Goal: Check status: Check status

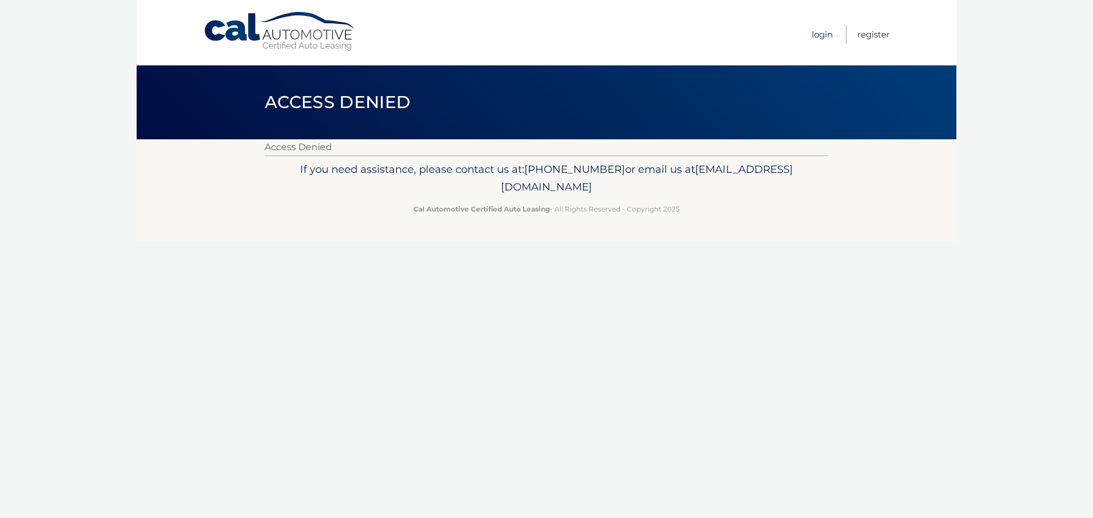
click at [830, 31] on link "Login" at bounding box center [821, 34] width 21 height 19
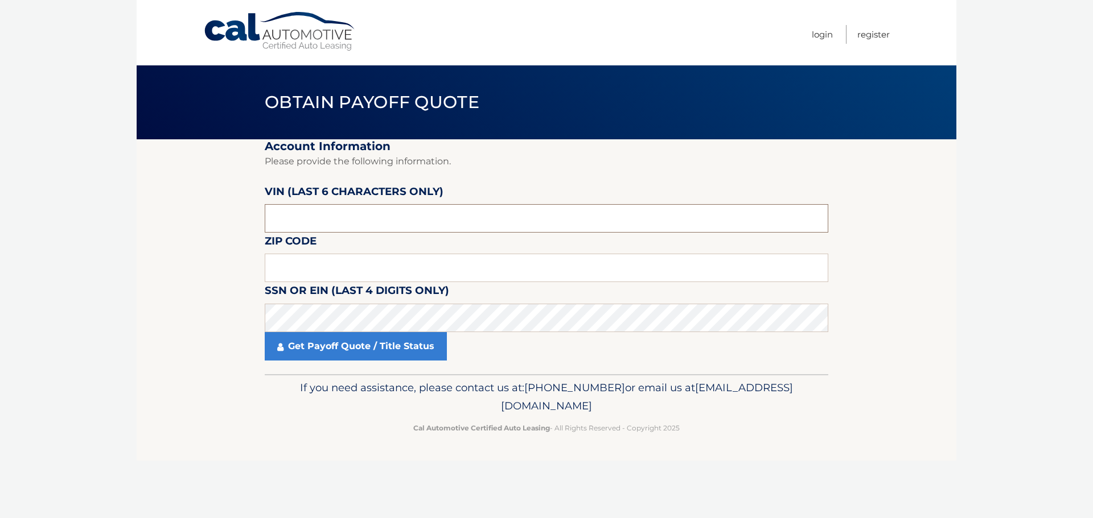
click at [349, 213] on input "text" at bounding box center [546, 218] width 563 height 28
click at [349, 214] on input "text" at bounding box center [546, 218] width 563 height 28
click at [331, 268] on input "text" at bounding box center [546, 268] width 563 height 28
click at [360, 217] on input "text" at bounding box center [546, 218] width 563 height 28
type input "525946"
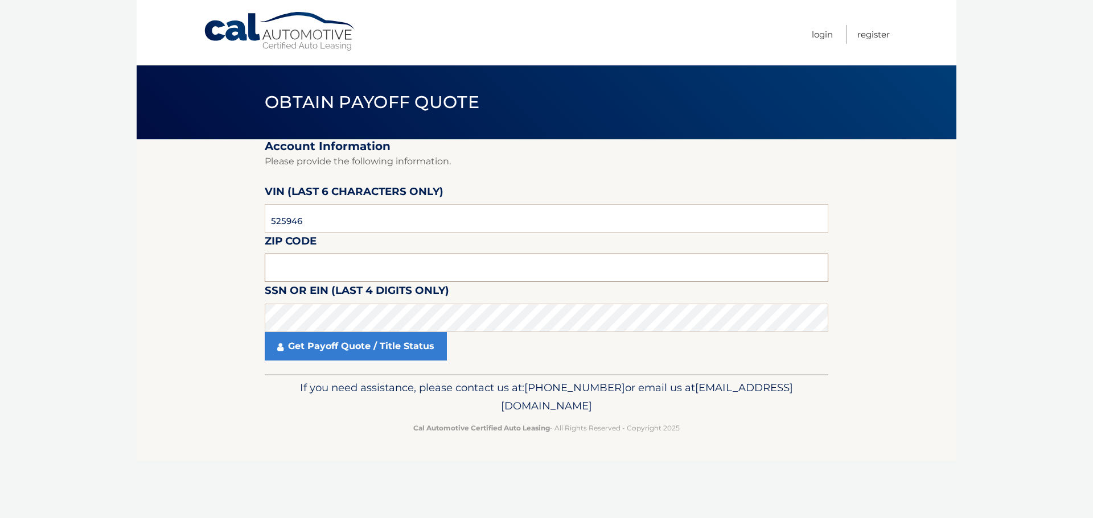
click at [354, 262] on input "text" at bounding box center [546, 268] width 563 height 28
click at [344, 263] on input "text" at bounding box center [546, 268] width 563 height 28
type input "15146"
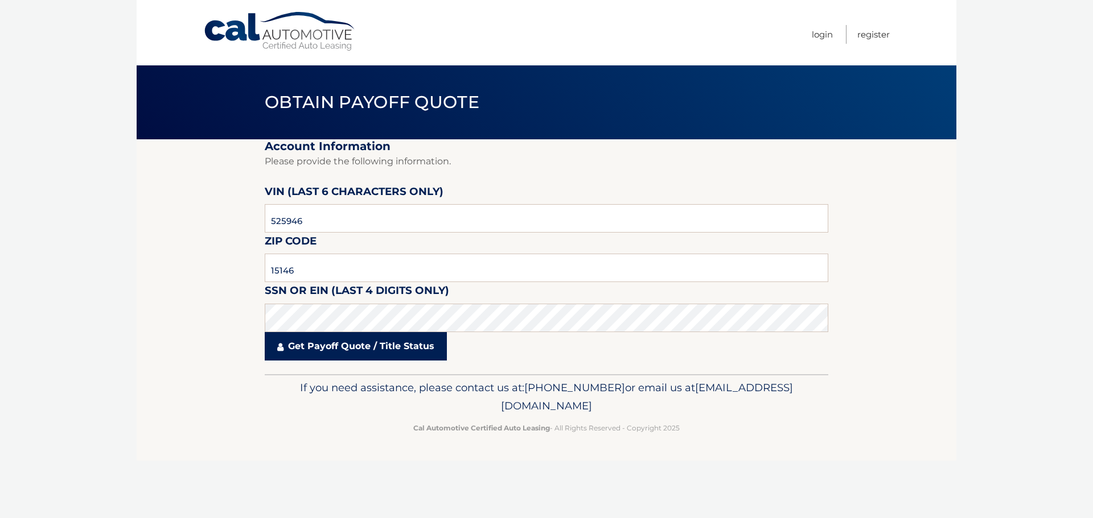
click at [362, 352] on link "Get Payoff Quote / Title Status" at bounding box center [356, 346] width 182 height 28
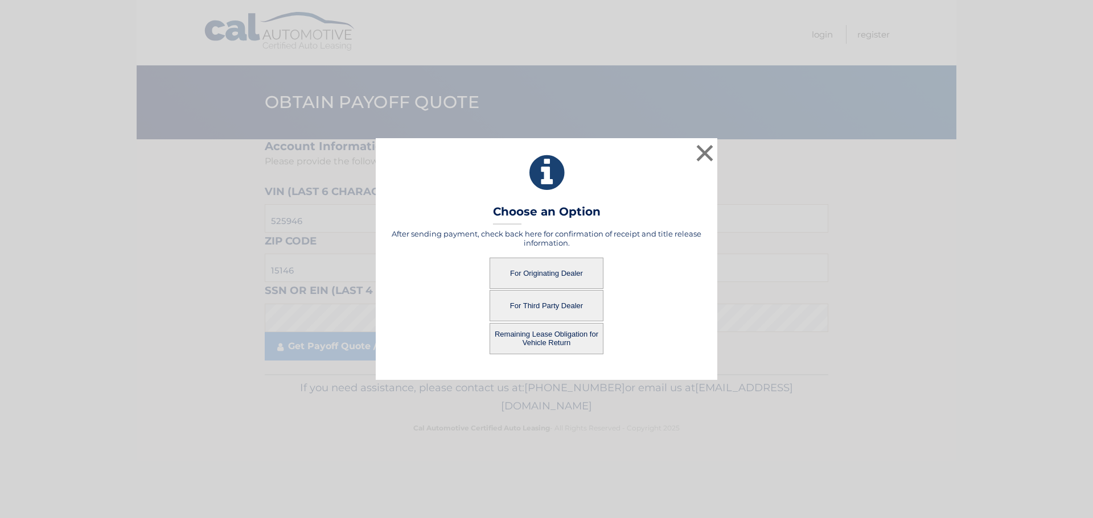
click at [544, 277] on button "For Originating Dealer" at bounding box center [546, 273] width 114 height 31
click at [546, 273] on button "For Originating Dealer" at bounding box center [546, 273] width 114 height 31
click at [545, 271] on button "For Originating Dealer" at bounding box center [546, 273] width 114 height 31
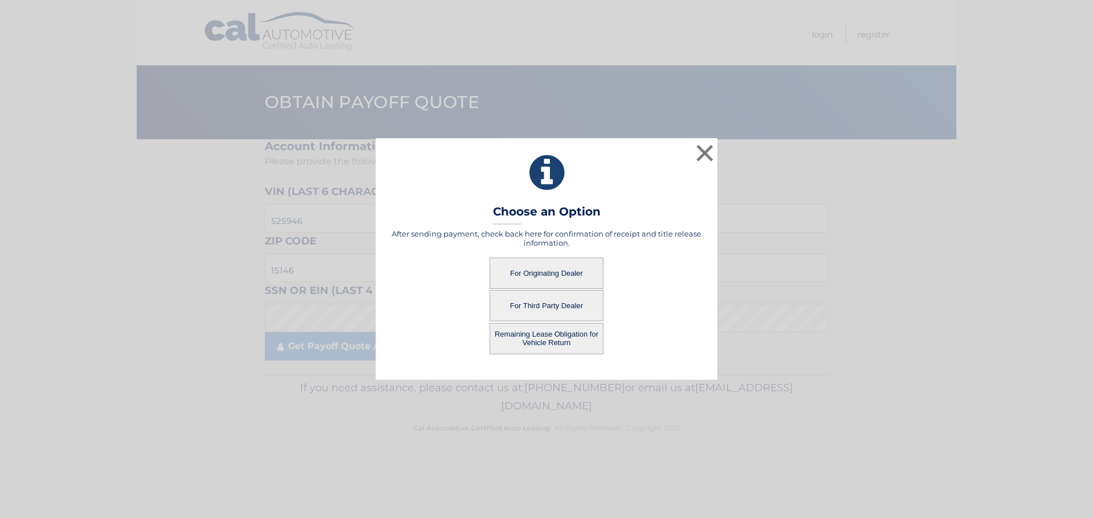
click at [544, 270] on button "For Originating Dealer" at bounding box center [546, 273] width 114 height 31
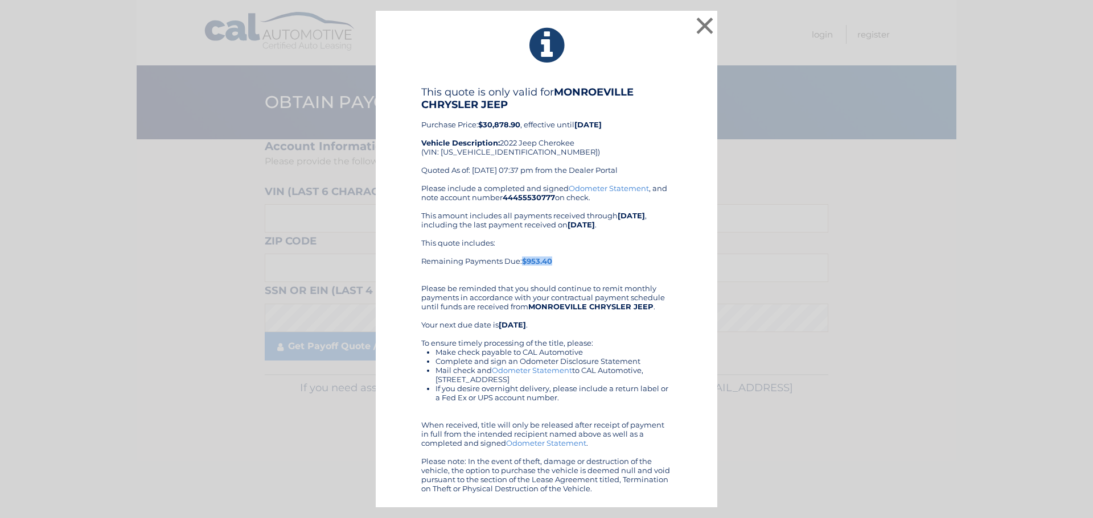
drag, startPoint x: 578, startPoint y: 260, endPoint x: 522, endPoint y: 255, distance: 55.4
click at [522, 257] on div "This quote includes: Remaining Payments Due: $953.40" at bounding box center [546, 256] width 250 height 36
click at [699, 26] on button "×" at bounding box center [704, 25] width 23 height 23
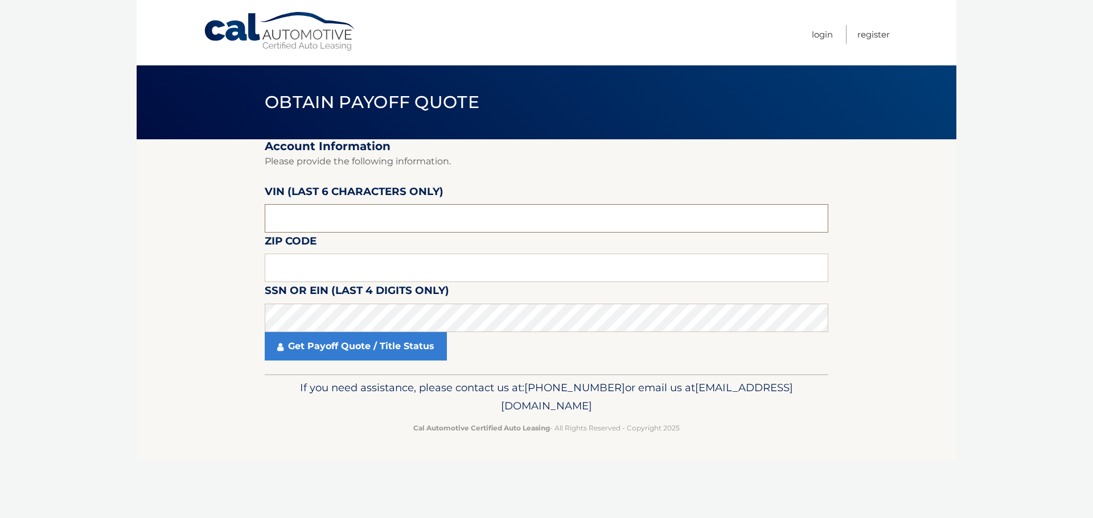
click at [363, 209] on input "text" at bounding box center [546, 218] width 563 height 28
click at [363, 208] on input "text" at bounding box center [546, 218] width 563 height 28
type input "525946"
click at [366, 261] on input "text" at bounding box center [546, 268] width 563 height 28
type input "15146"
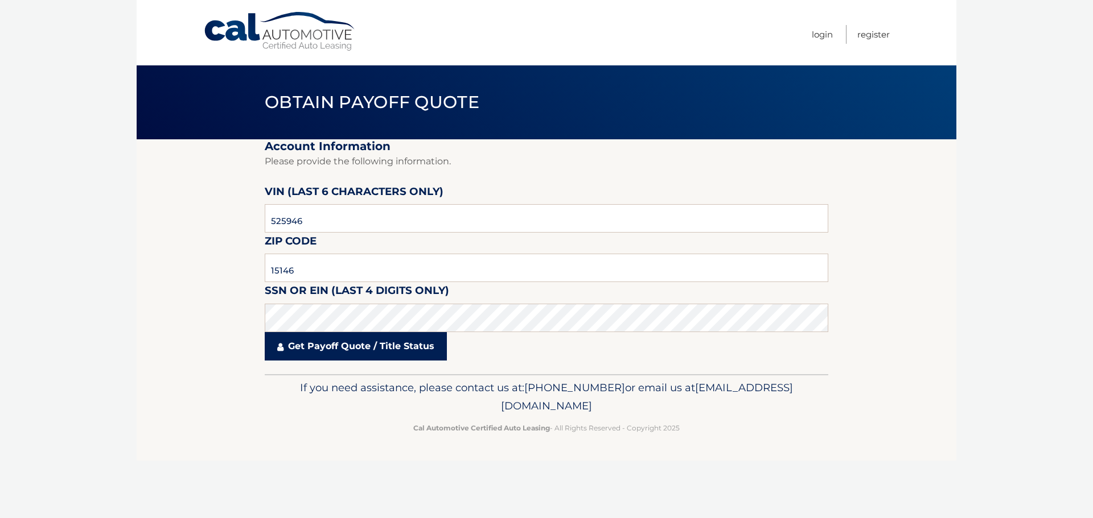
click at [380, 347] on link "Get Payoff Quote / Title Status" at bounding box center [356, 346] width 182 height 28
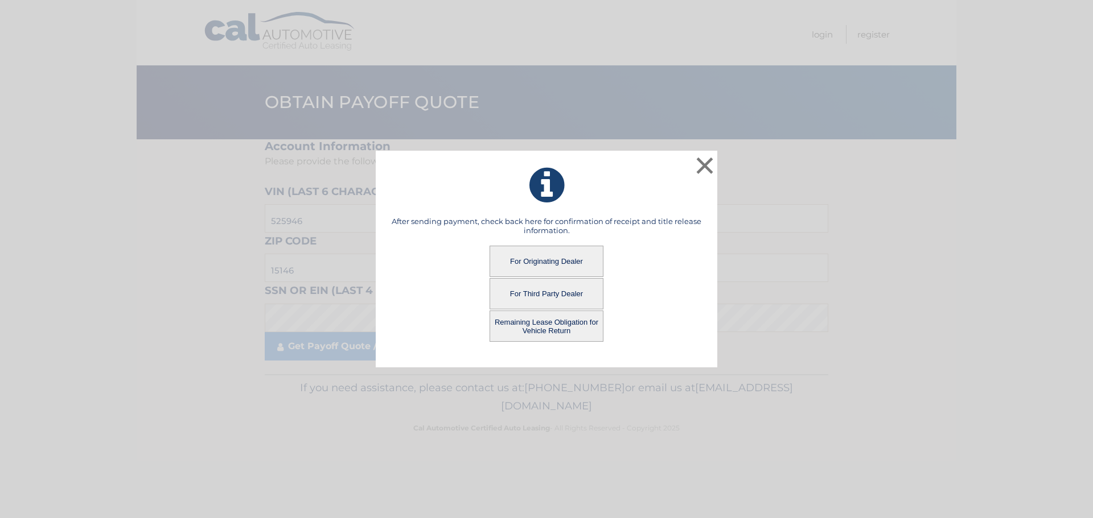
click at [519, 333] on button "Remaining Lease Obligation for Vehicle Return" at bounding box center [546, 326] width 114 height 31
click at [535, 327] on button "Remaining Lease Obligation for Vehicle Return" at bounding box center [546, 326] width 114 height 31
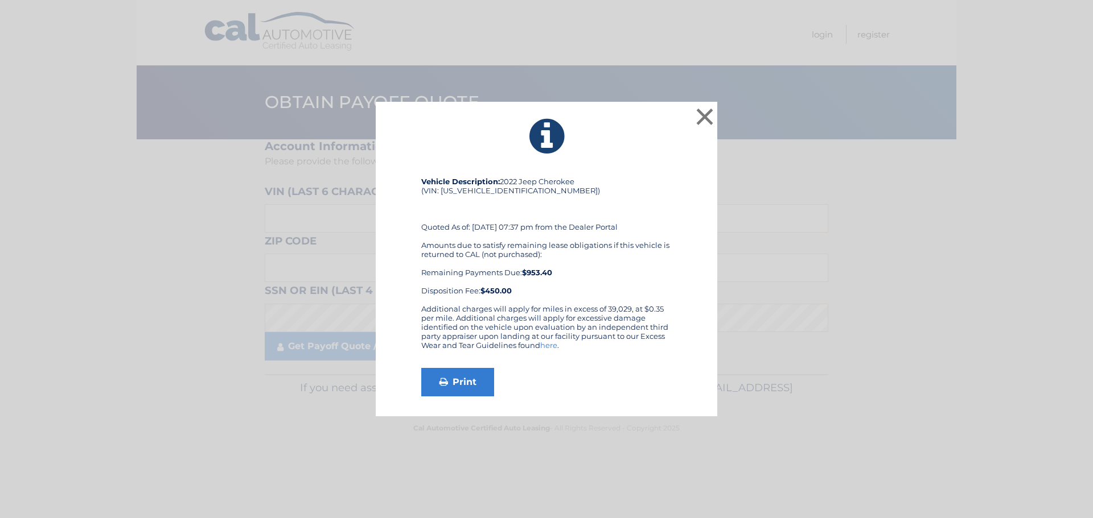
drag, startPoint x: 522, startPoint y: 291, endPoint x: 484, endPoint y: 274, distance: 41.8
click at [484, 274] on div "Amounts due to satisfy remaining lease obligations if this vehicle is returned …" at bounding box center [546, 268] width 250 height 55
click at [601, 281] on div "Amounts due to satisfy remaining lease obligations if this vehicle is returned …" at bounding box center [546, 268] width 250 height 55
click at [633, 283] on div "Amounts due to satisfy remaining lease obligations if this vehicle is returned …" at bounding box center [546, 268] width 250 height 55
click at [468, 389] on link "Print" at bounding box center [457, 382] width 73 height 28
